Goal: Information Seeking & Learning: Understand process/instructions

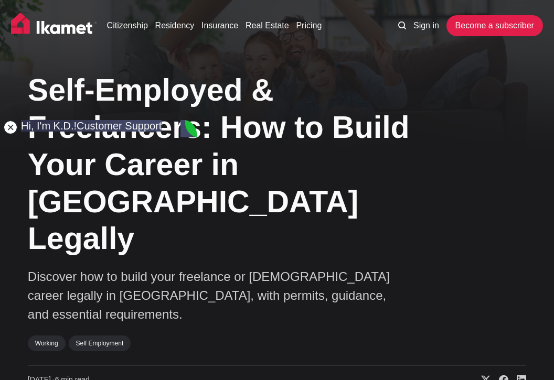
click at [8, 124] on jdiv at bounding box center [10, 127] width 15 height 15
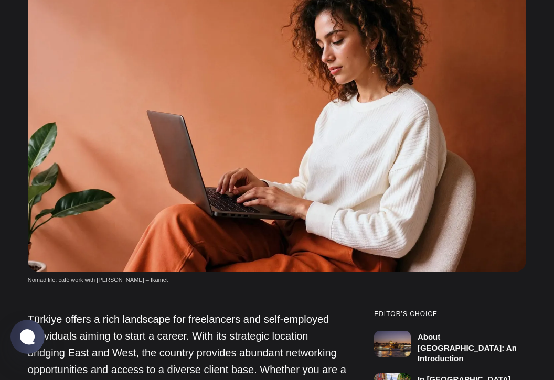
scroll to position [426, 0]
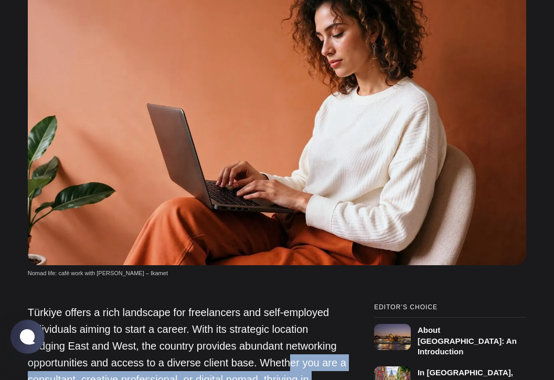
drag, startPoint x: 288, startPoint y: 272, endPoint x: 335, endPoint y: 287, distance: 49.1
click at [335, 304] on p "Türkiye offers a rich landscape for freelancers and self-employed individuals a…" at bounding box center [187, 371] width 319 height 134
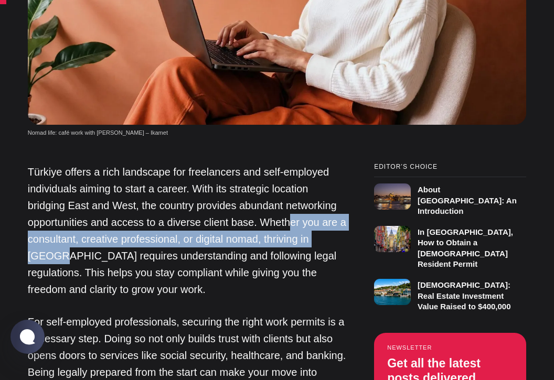
scroll to position [621, 0]
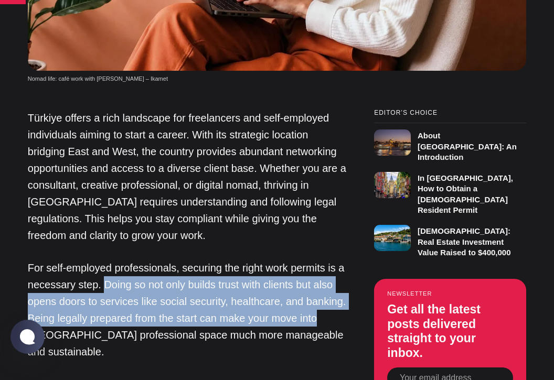
drag, startPoint x: 104, startPoint y: 189, endPoint x: 347, endPoint y: 218, distance: 244.6
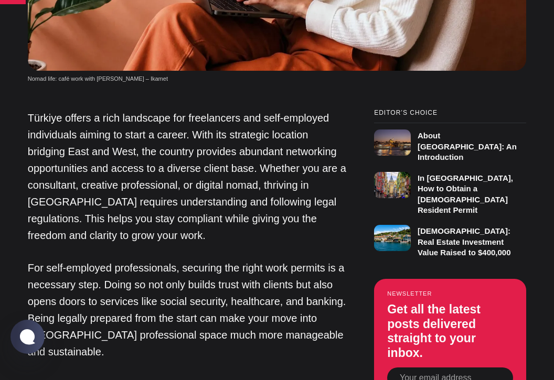
click at [133, 260] on p "For self-employed professionals, securing the right work permits is a necessary…" at bounding box center [187, 310] width 319 height 101
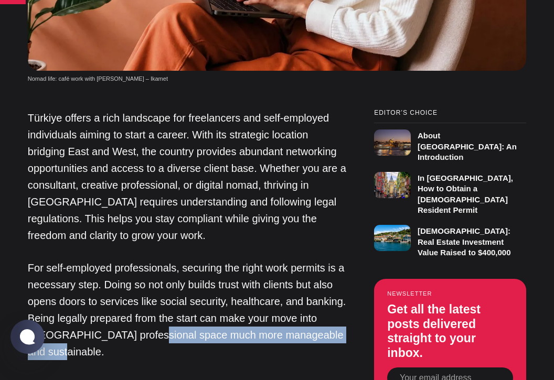
drag, startPoint x: 132, startPoint y: 229, endPoint x: 293, endPoint y: 257, distance: 163.5
click at [293, 260] on p "For self-employed professionals, securing the right work permits is a necessary…" at bounding box center [187, 310] width 319 height 101
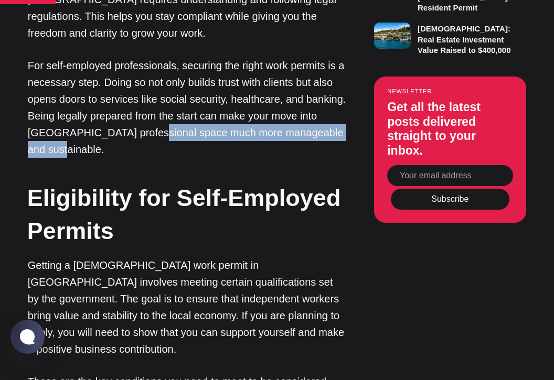
scroll to position [817, 0]
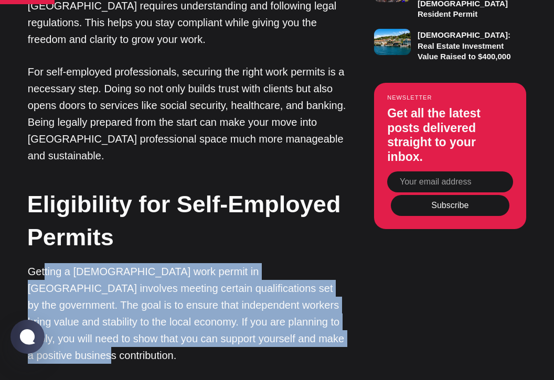
drag, startPoint x: 44, startPoint y: 173, endPoint x: 324, endPoint y: 242, distance: 287.9
click at [324, 263] on p "Getting a [DEMOGRAPHIC_DATA] work permit in [GEOGRAPHIC_DATA] involves meeting …" at bounding box center [187, 313] width 319 height 101
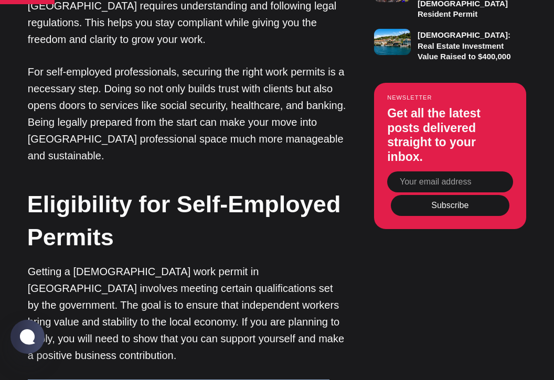
drag, startPoint x: 35, startPoint y: 267, endPoint x: 146, endPoint y: 293, distance: 114.3
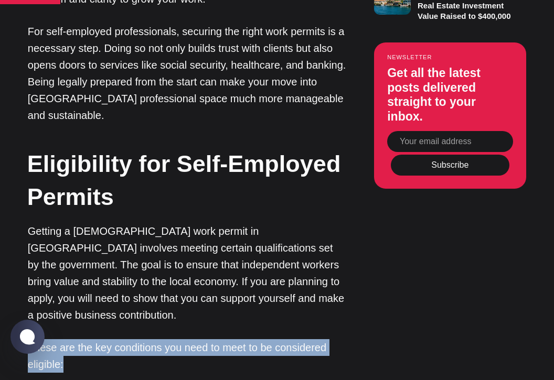
scroll to position [864, 0]
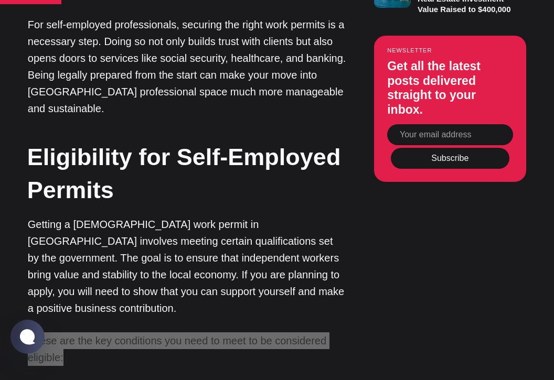
click at [193, 333] on p "These are the key conditions you need to meet to be considered eligible:" at bounding box center [187, 350] width 319 height 34
drag, startPoint x: 553, startPoint y: 143, endPoint x: 183, endPoint y: 246, distance: 384.4
click at [183, 333] on p "These are the key conditions you need to meet to be considered eligible:" at bounding box center [187, 350] width 319 height 34
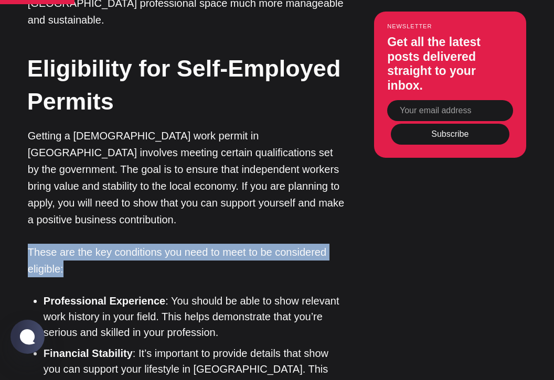
scroll to position [977, 0]
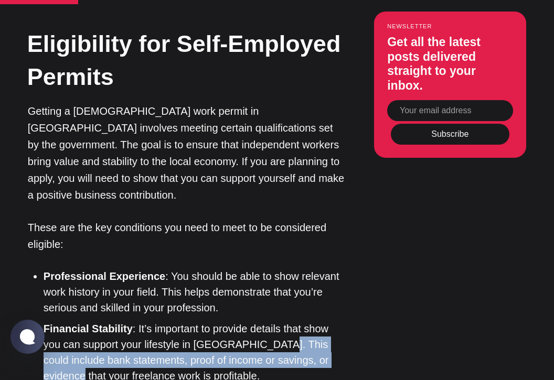
drag, startPoint x: 246, startPoint y: 232, endPoint x: 337, endPoint y: 248, distance: 92.1
click at [337, 321] on li "Financial Stability : It’s important to provide details that show you can suppo…" at bounding box center [195, 352] width 303 height 63
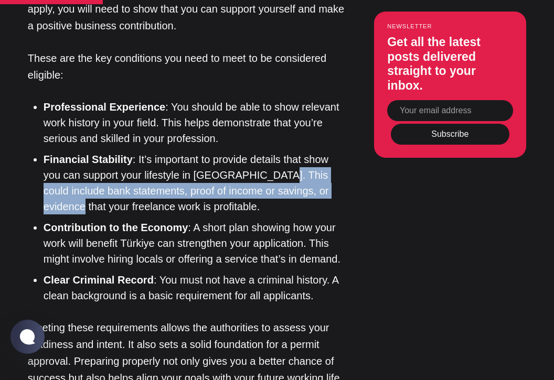
scroll to position [1154, 0]
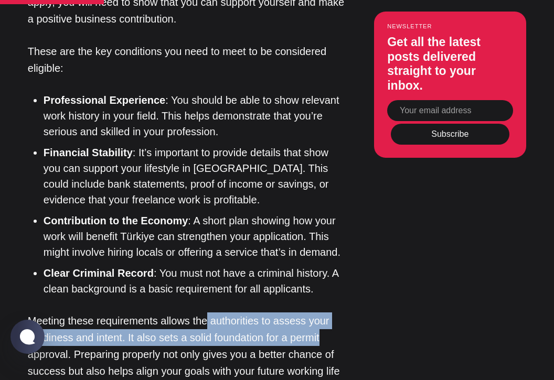
drag, startPoint x: 205, startPoint y: 209, endPoint x: 329, endPoint y: 226, distance: 124.9
click at [329, 313] on p "Meeting these requirements allows the authorities to assess your readiness and …" at bounding box center [187, 355] width 319 height 84
